Goal: Navigation & Orientation: Find specific page/section

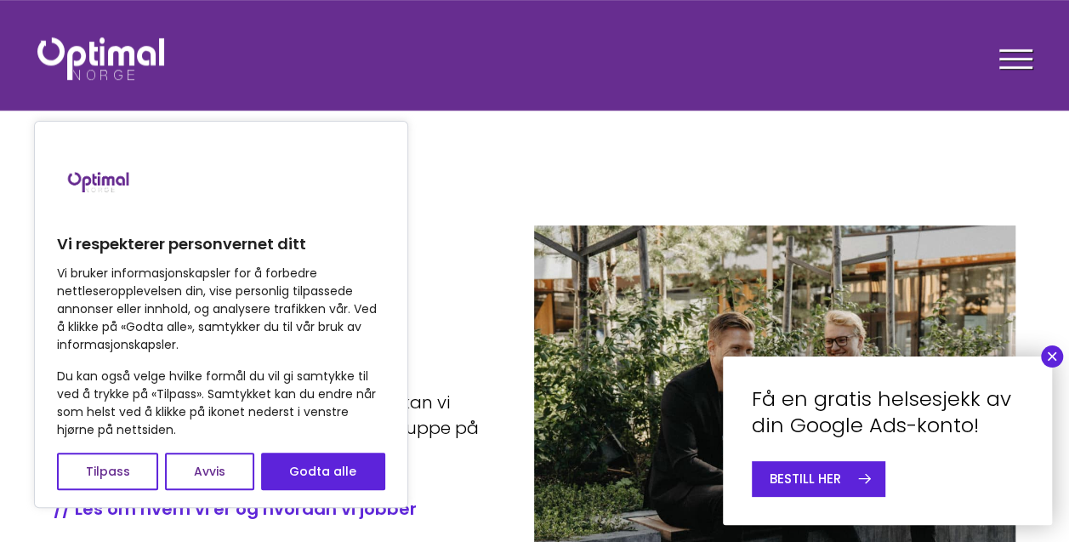
click at [1026, 231] on section "Din partner for digital vekst Du kan ditt fagfelt – vi kan vårt. Sammen kan vi …" at bounding box center [534, 340] width 1069 height 680
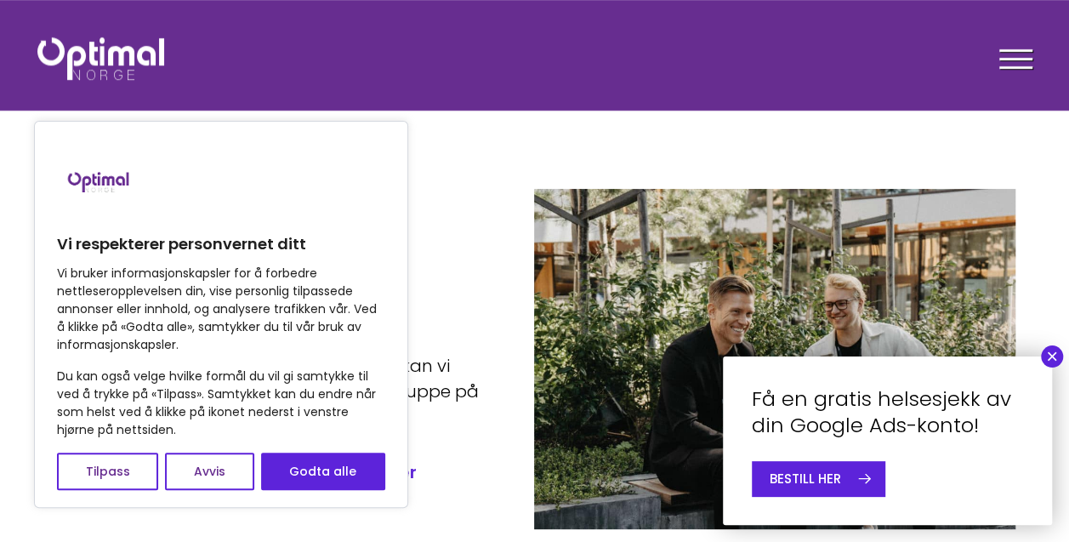
scroll to position [36, 0]
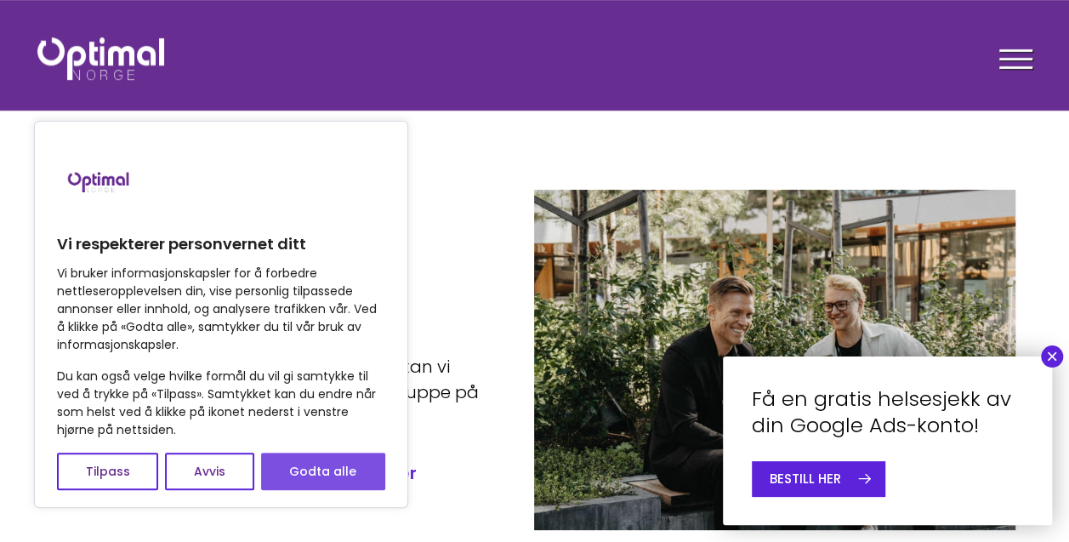
click at [298, 470] on button "Godta alle" at bounding box center [323, 470] width 124 height 37
checkbox input "true"
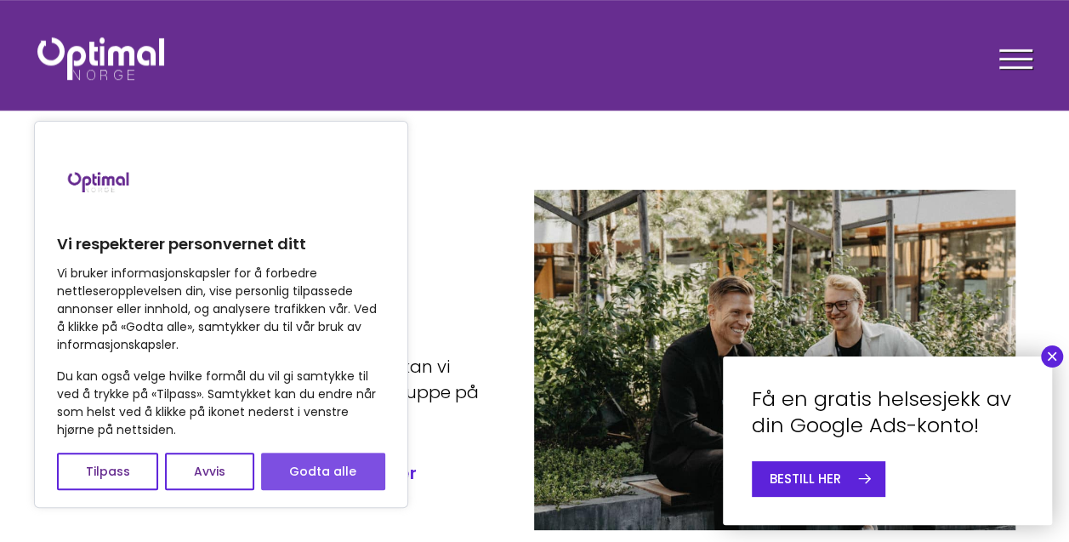
checkbox input "true"
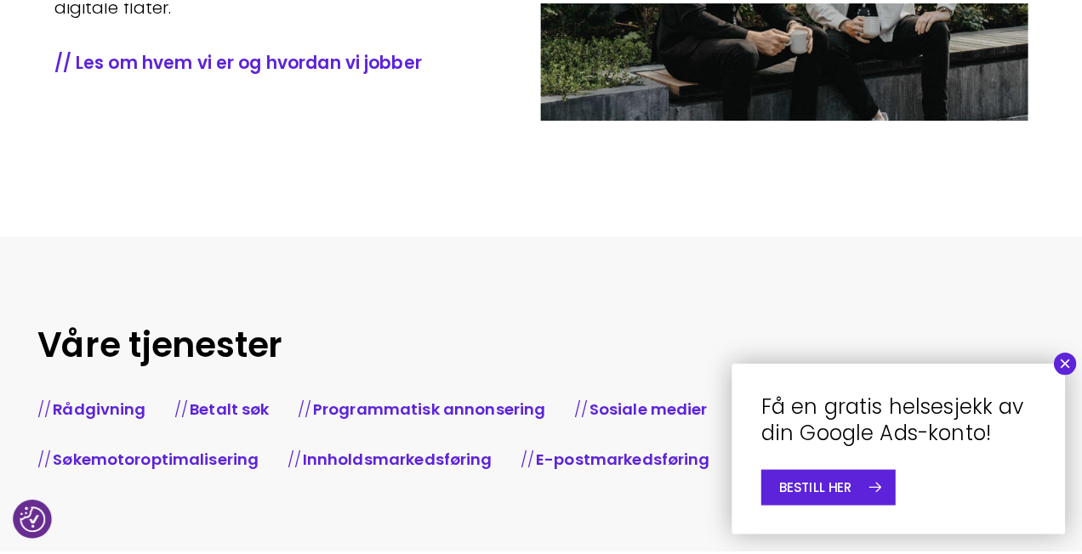
scroll to position [0, 0]
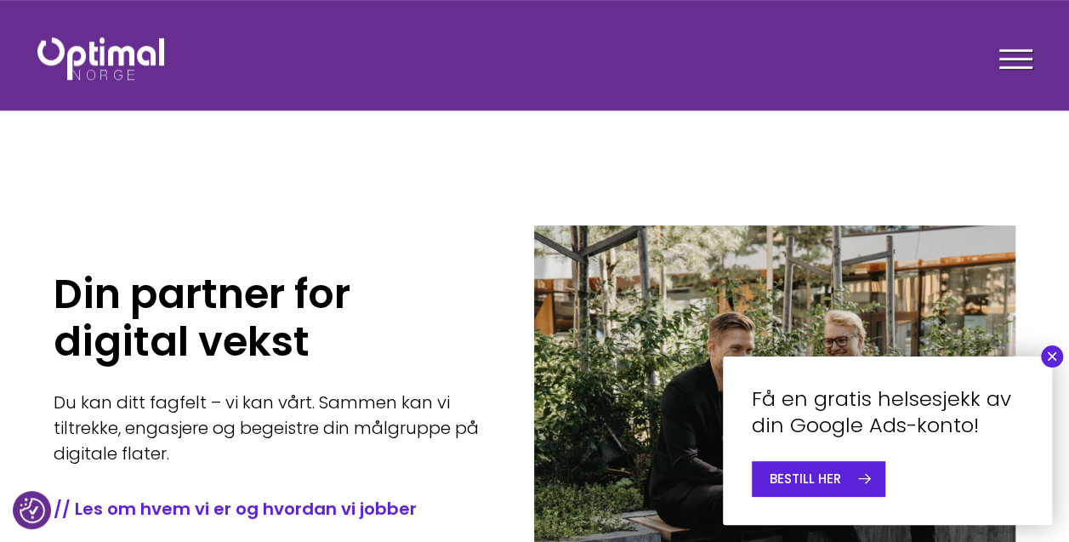
click at [1036, 45] on div "Facebook Instagram LinkedIn" at bounding box center [535, 49] width 1020 height 71
click at [1029, 48] on div at bounding box center [1015, 62] width 33 height 43
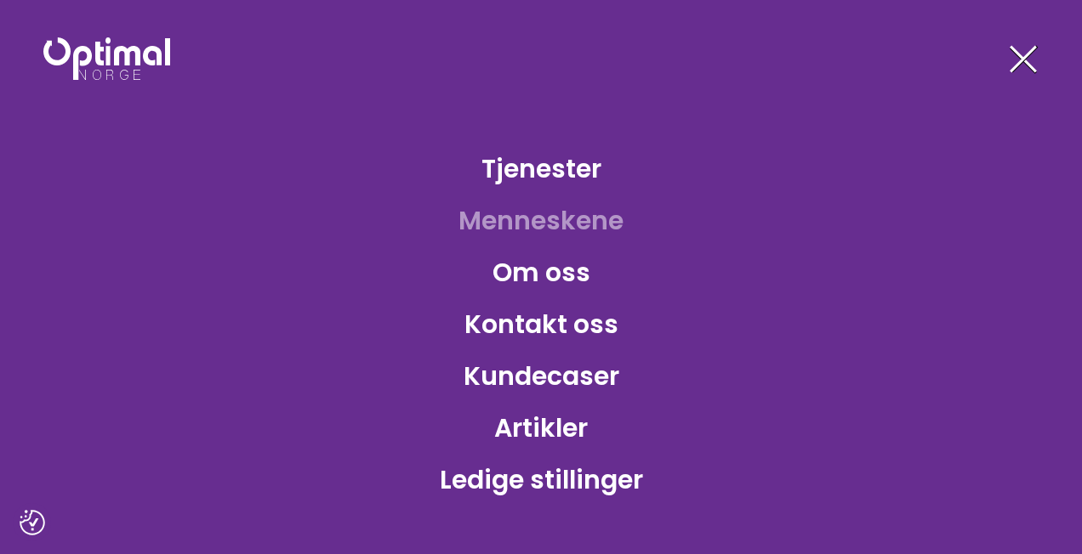
click at [549, 216] on link "Menneskene" at bounding box center [541, 220] width 192 height 55
